Goal: Task Accomplishment & Management: Manage account settings

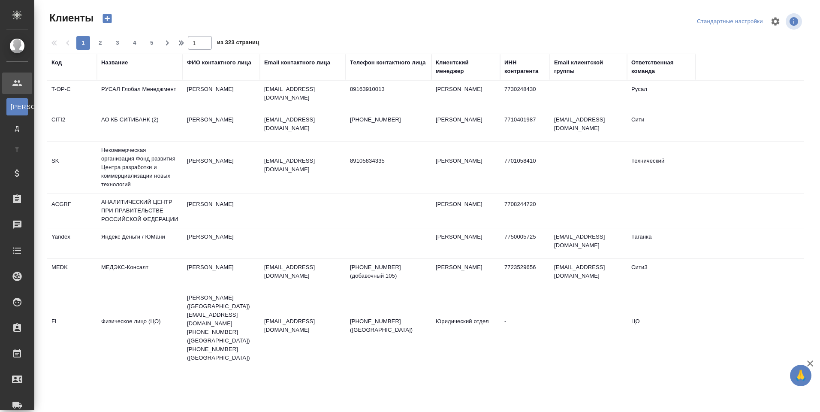
select select "RU"
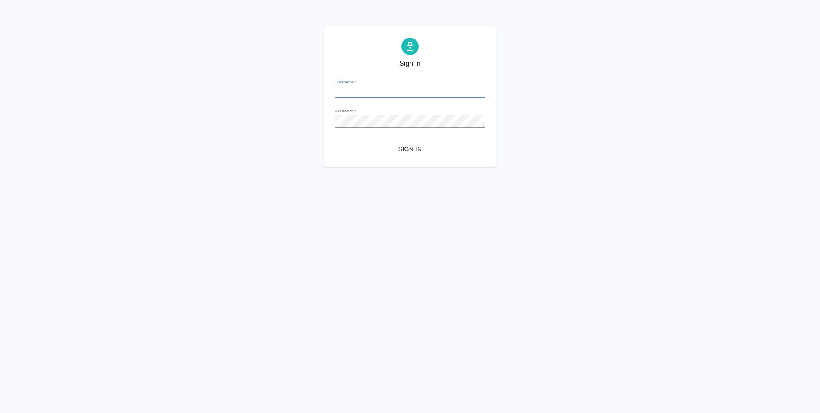
type input "y.levchenko@awatera.com"
click at [415, 150] on span "Sign in" at bounding box center [409, 149] width 137 height 11
type input "[PERSON_NAME][EMAIL_ADDRESS][DOMAIN_NAME]"
click at [419, 151] on span "Sign in" at bounding box center [409, 149] width 137 height 11
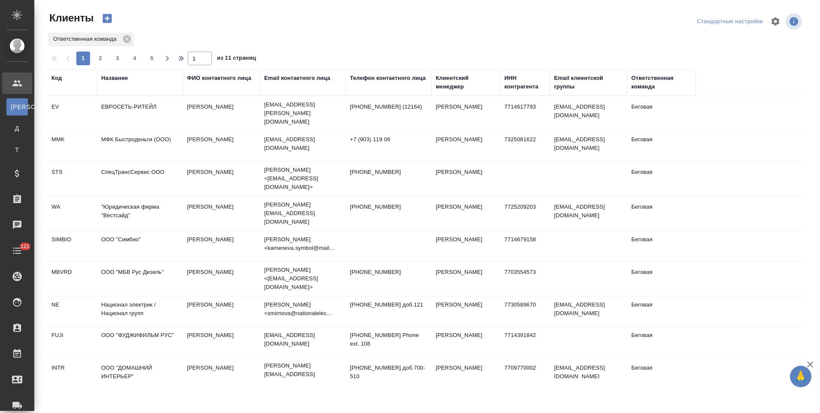
select select "RU"
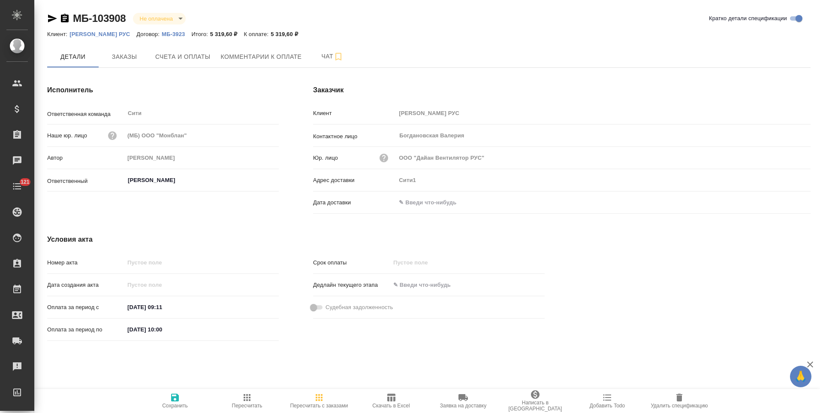
click at [183, 32] on p "МБ-3923" at bounding box center [177, 34] width 30 height 6
click at [135, 61] on span "Заказы" at bounding box center [124, 56] width 41 height 11
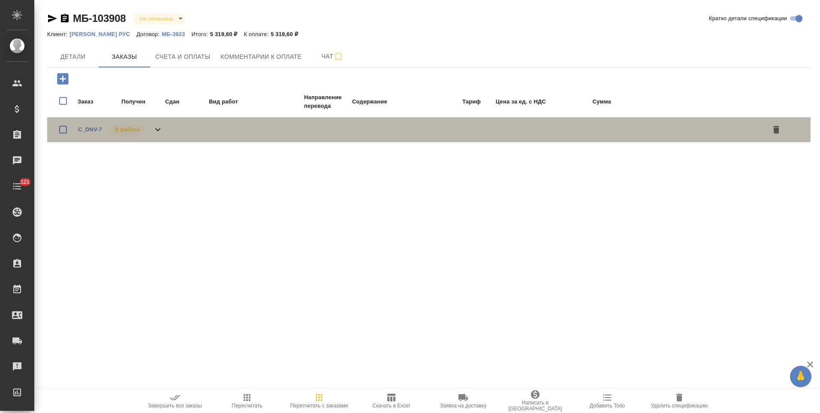
click at [158, 129] on icon at bounding box center [158, 129] width 10 height 10
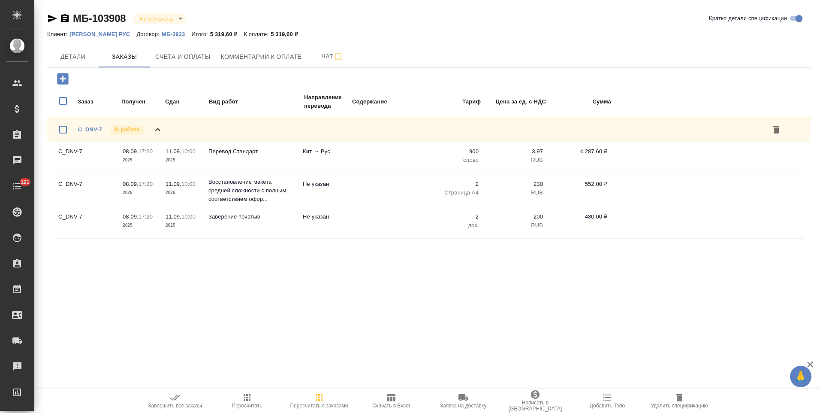
click at [185, 33] on p "МБ-3923" at bounding box center [177, 34] width 30 height 6
click at [81, 54] on span "Детали" at bounding box center [72, 56] width 41 height 11
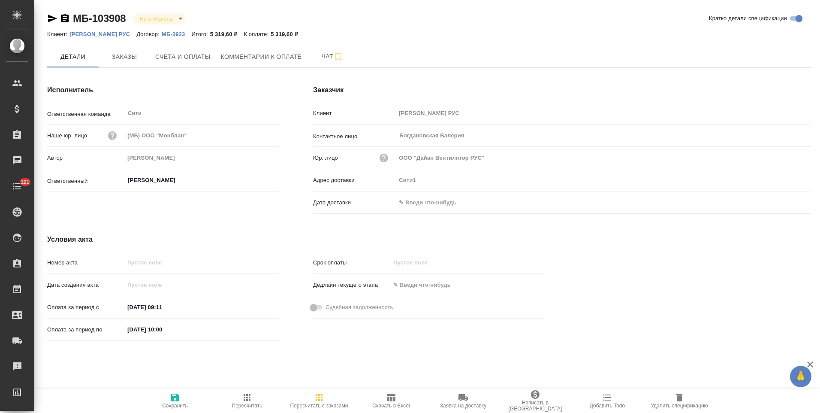
click at [297, 229] on div "Условия акта Номер акта Дата создания акта Оплата за период с 09.09.2025 09:11 …" at bounding box center [296, 289] width 532 height 144
click at [137, 61] on span "Заказы" at bounding box center [124, 56] width 41 height 11
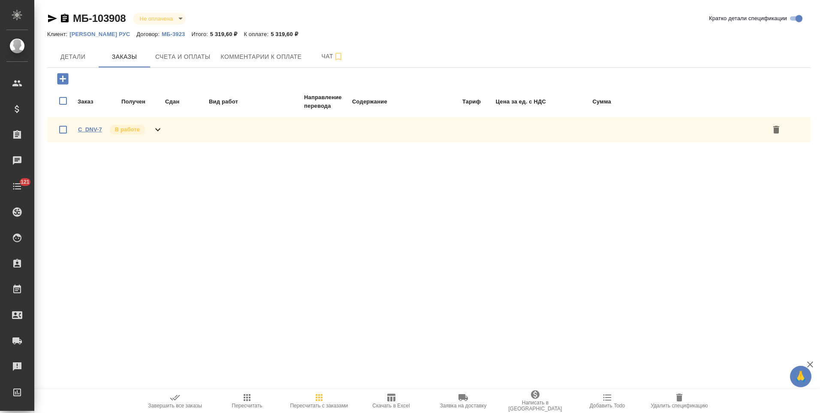
click at [90, 130] on link "C_DNV-7" at bounding box center [90, 129] width 24 height 6
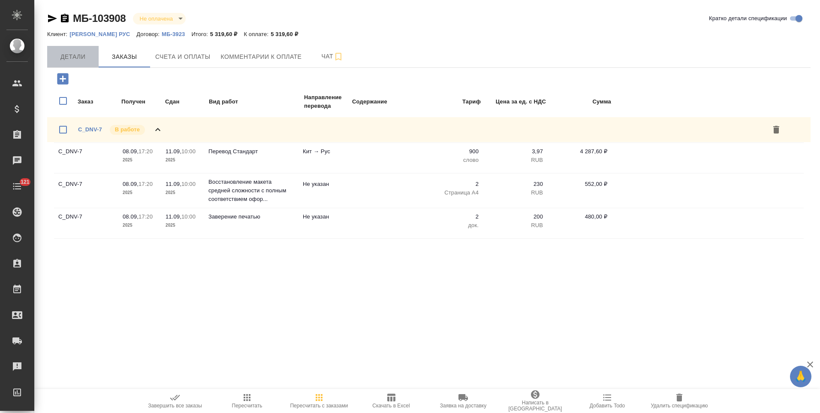
click at [86, 60] on span "Детали" at bounding box center [72, 56] width 41 height 11
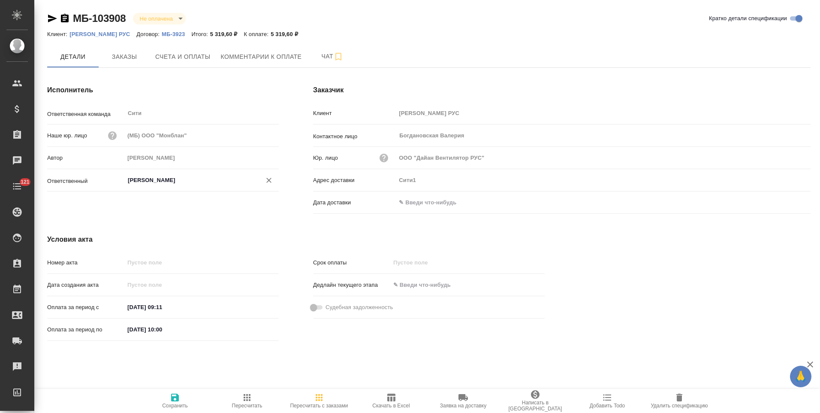
click at [139, 176] on input "Лямина Надежда" at bounding box center [187, 180] width 121 height 10
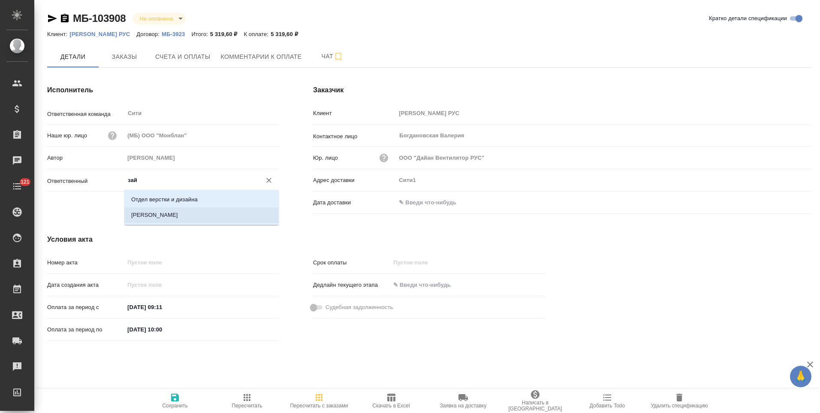
click at [152, 210] on li "Зайцева Светлана" at bounding box center [201, 214] width 154 height 15
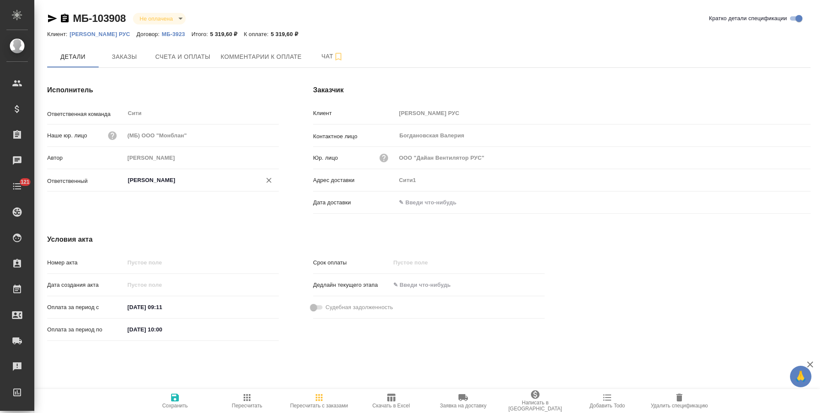
type input "Зайцева Светлана"
click at [170, 404] on span "Сохранить" at bounding box center [175, 405] width 26 height 6
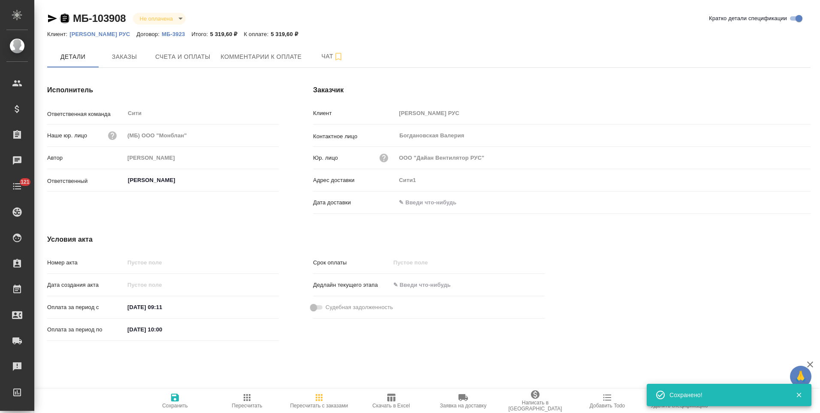
click at [64, 19] on icon "button" at bounding box center [65, 18] width 8 height 9
click at [199, 53] on span "Счета и оплаты" at bounding box center [182, 56] width 55 height 11
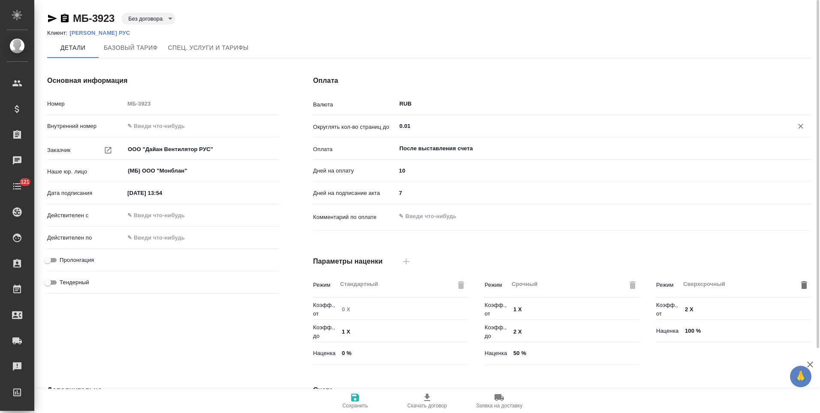
type input "Базовый ТП 2025"
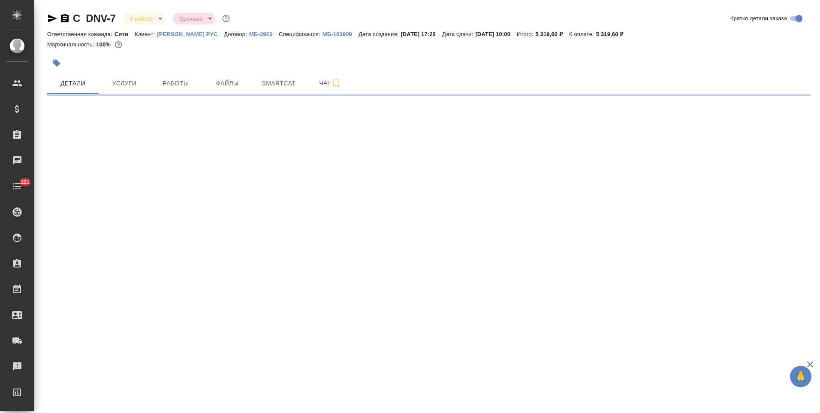
select select "RU"
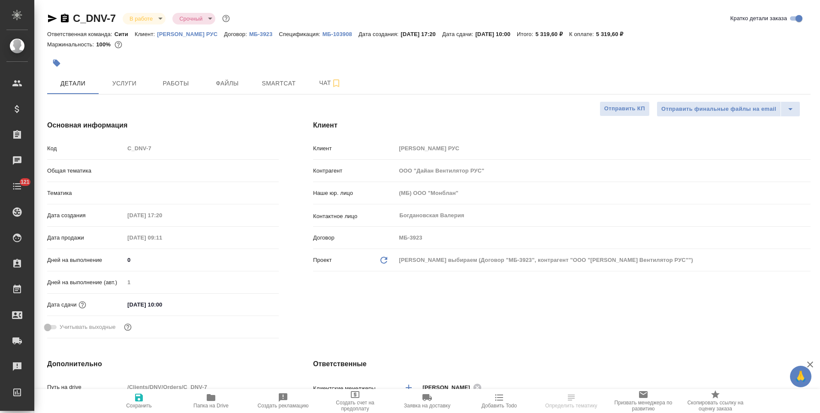
type textarea "x"
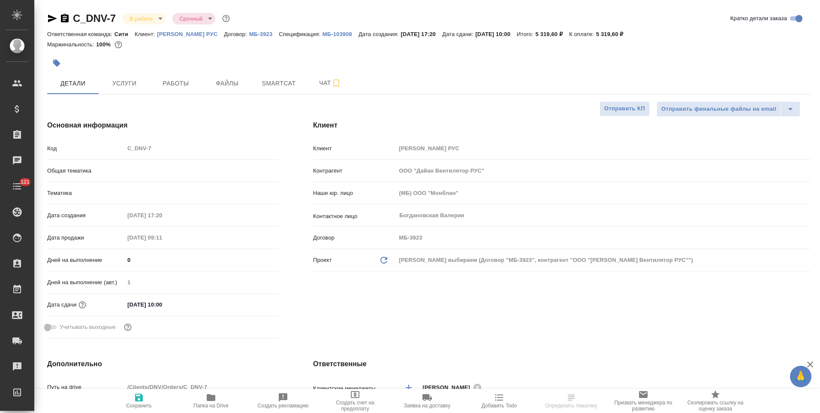
type textarea "x"
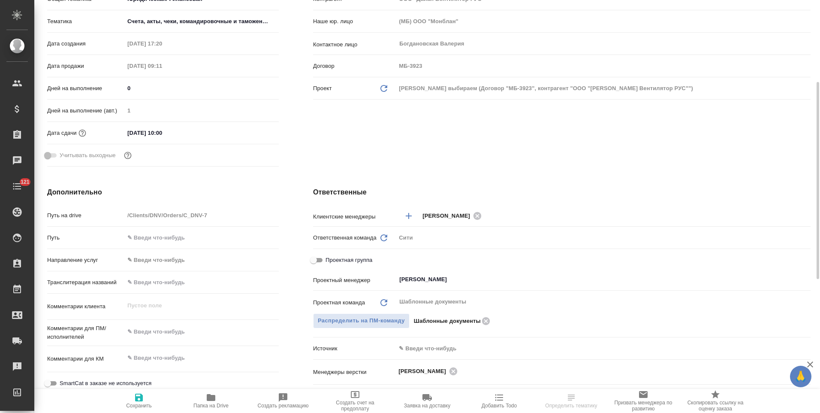
scroll to position [86, 0]
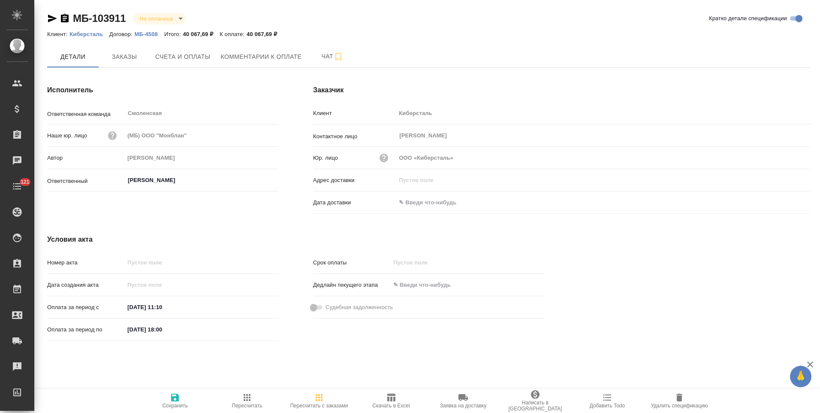
click at [150, 34] on p "МБ-4508" at bounding box center [150, 34] width 30 height 6
click at [65, 16] on icon "button" at bounding box center [65, 18] width 8 height 9
click at [132, 62] on span "Заказы" at bounding box center [124, 56] width 41 height 11
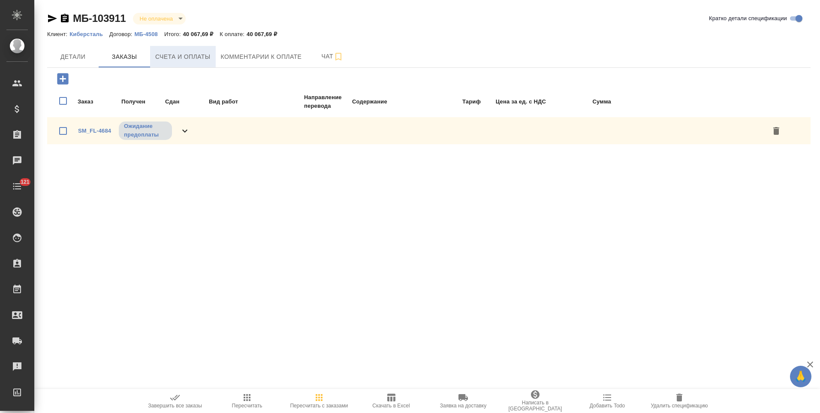
click at [210, 58] on span "Счета и оплаты" at bounding box center [182, 56] width 55 height 11
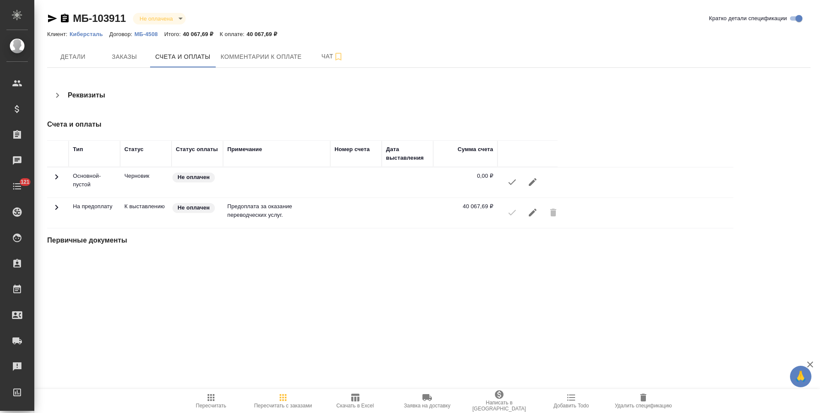
click at [59, 100] on button "button" at bounding box center [57, 95] width 21 height 21
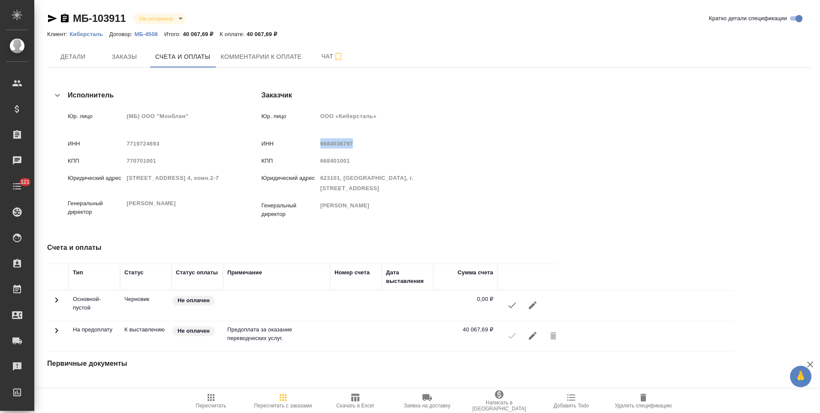
drag, startPoint x: 432, startPoint y: 142, endPoint x: 400, endPoint y: 146, distance: 32.1
click at [353, 146] on span "6684036797" at bounding box center [336, 143] width 33 height 6
copy span "6684036797"
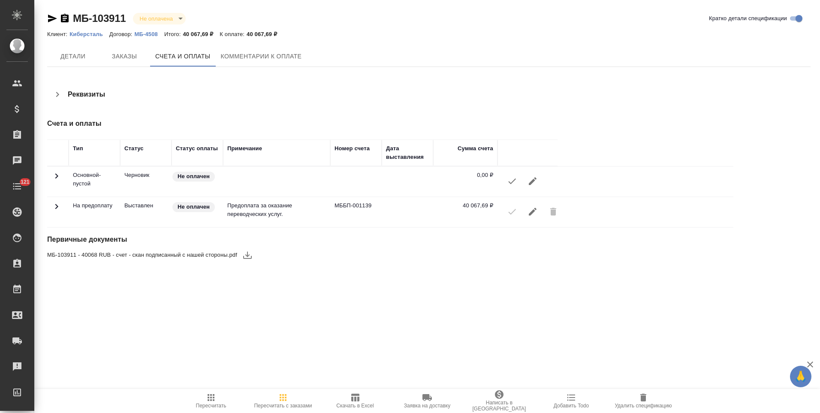
click at [149, 34] on p "МБ-4508" at bounding box center [150, 34] width 30 height 6
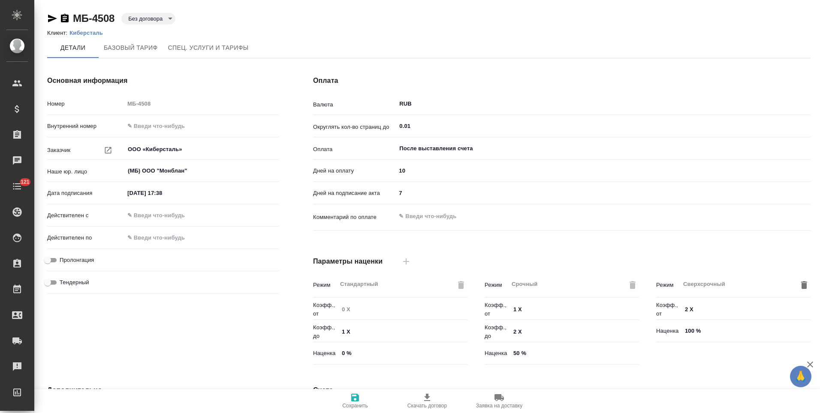
scroll to position [171, 0]
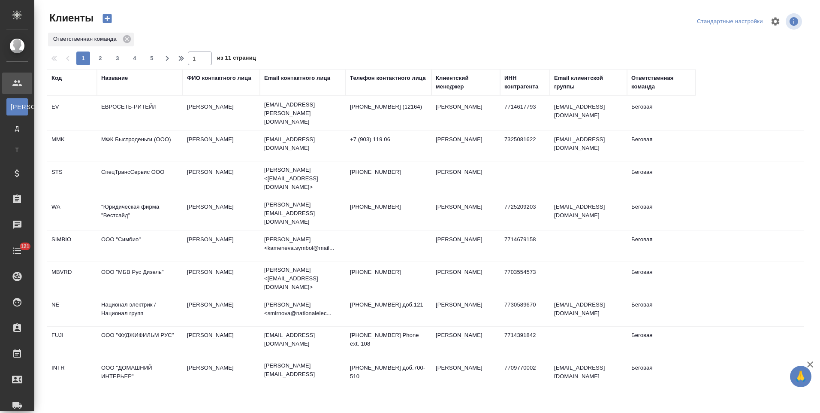
select select "RU"
